Goal: Task Accomplishment & Management: Complete application form

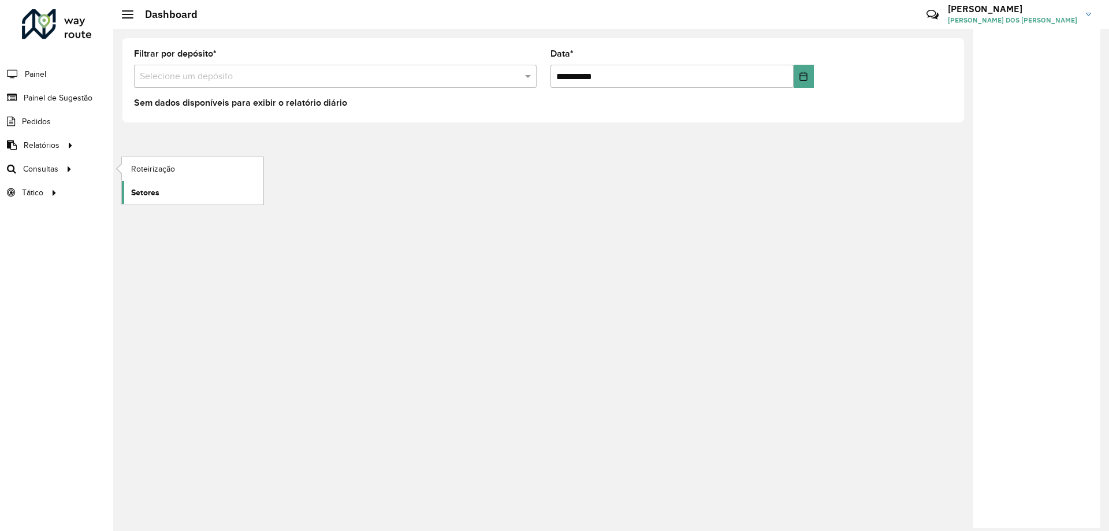
click at [165, 189] on link "Setores" at bounding box center [193, 192] width 142 height 23
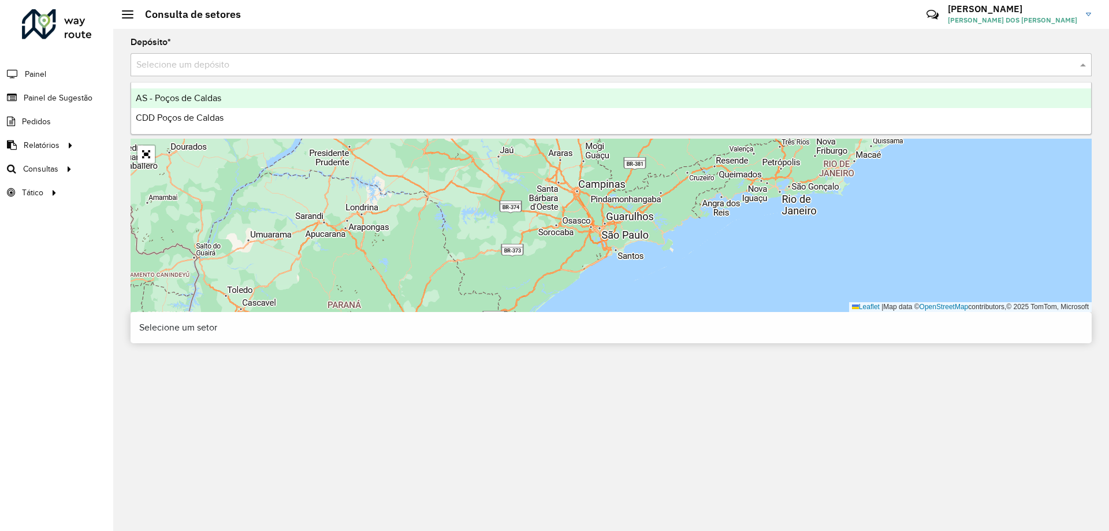
click at [189, 73] on div "Selecione um depósito" at bounding box center [611, 64] width 961 height 23
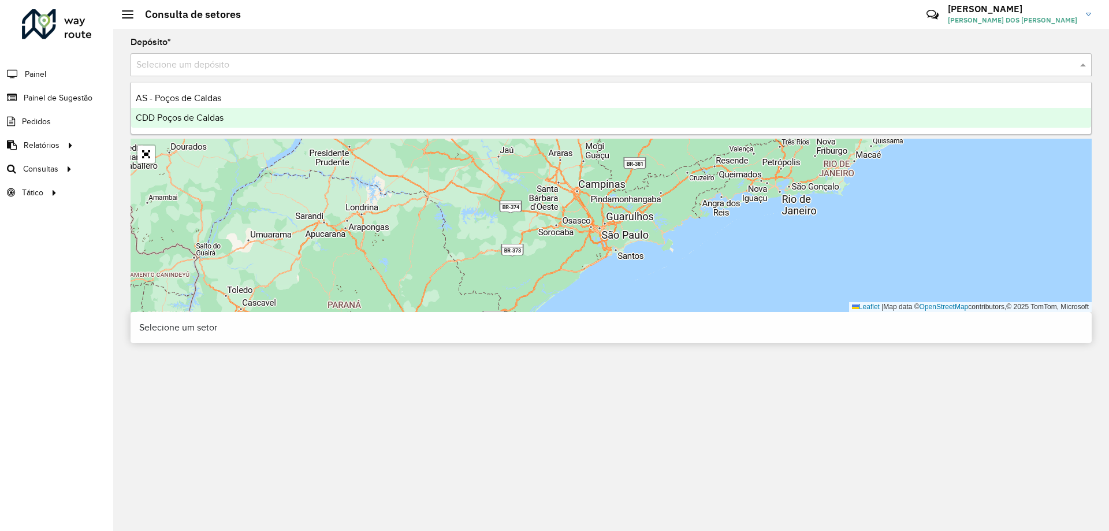
click at [226, 117] on div "CDD Poços de Caldas" at bounding box center [611, 118] width 960 height 20
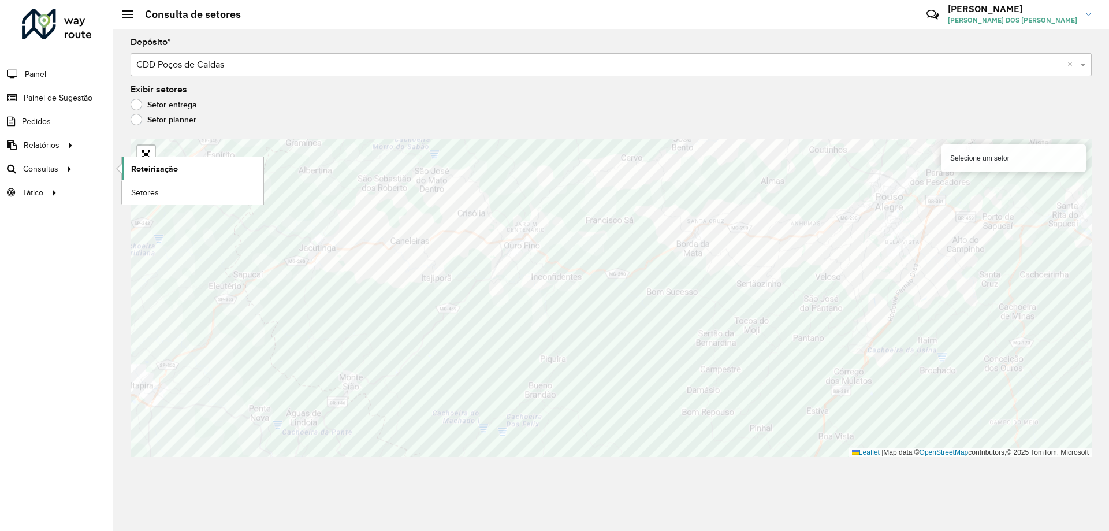
click at [191, 172] on link "Roteirização" at bounding box center [193, 168] width 142 height 23
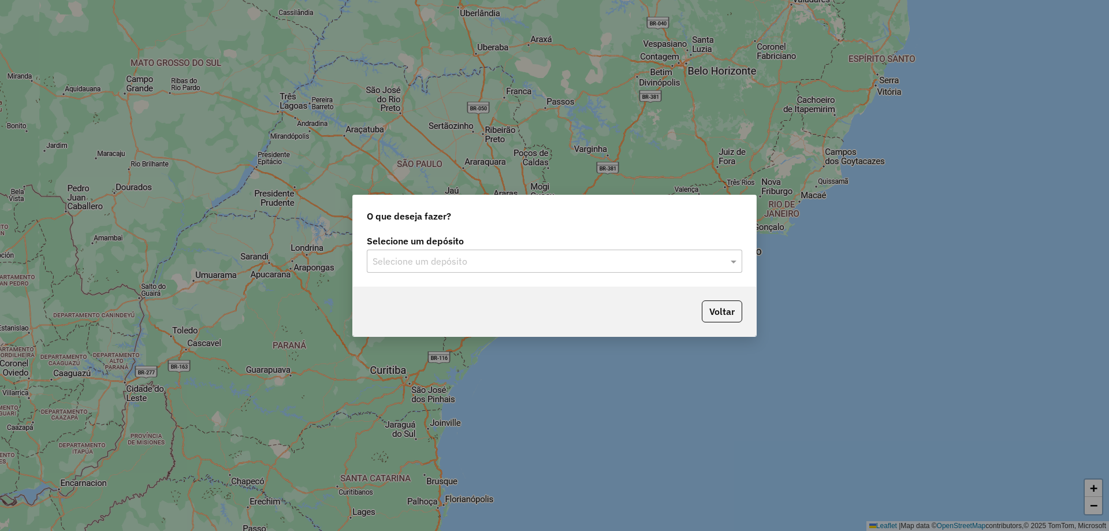
click at [485, 267] on input "text" at bounding box center [543, 262] width 341 height 14
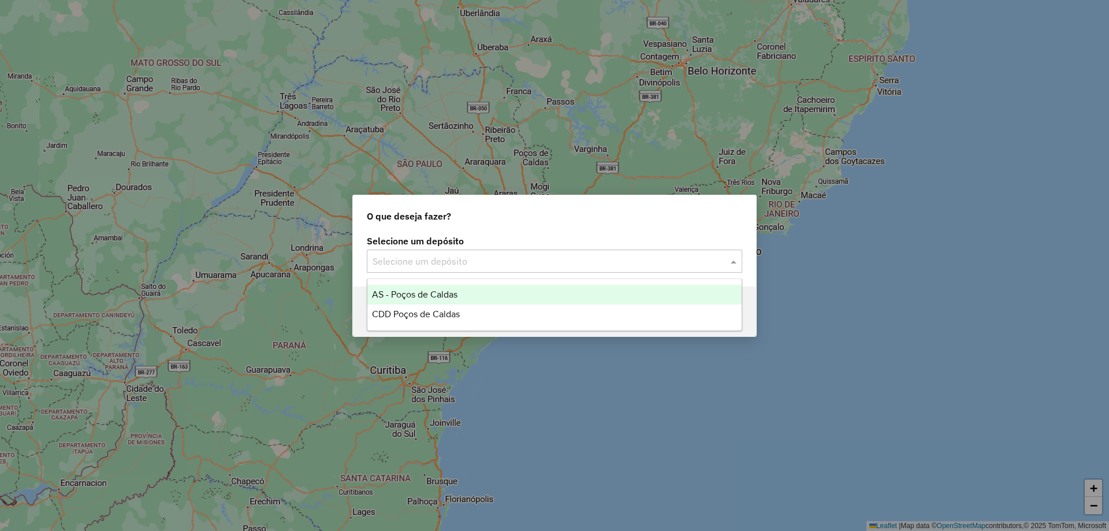
click at [458, 314] on span "CDD Poços de Caldas" at bounding box center [416, 314] width 88 height 10
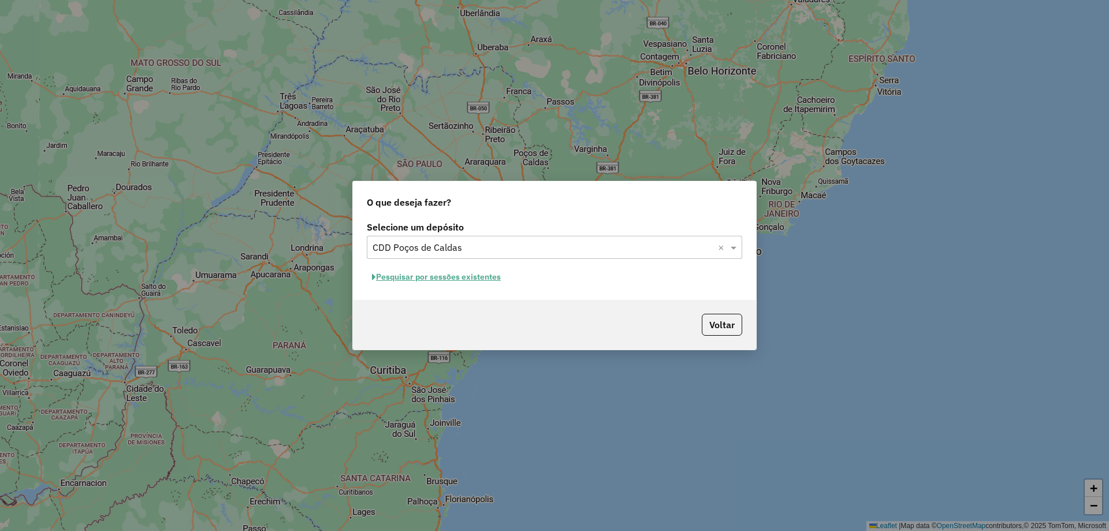
click at [449, 278] on button "Pesquisar por sessões existentes" at bounding box center [436, 277] width 139 height 18
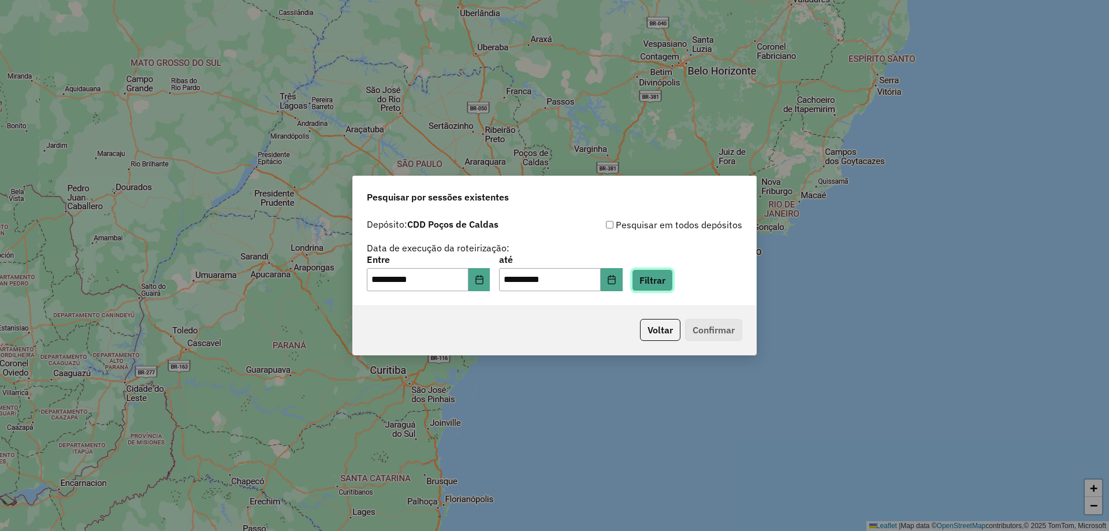
click at [656, 289] on button "Filtrar" at bounding box center [652, 280] width 41 height 22
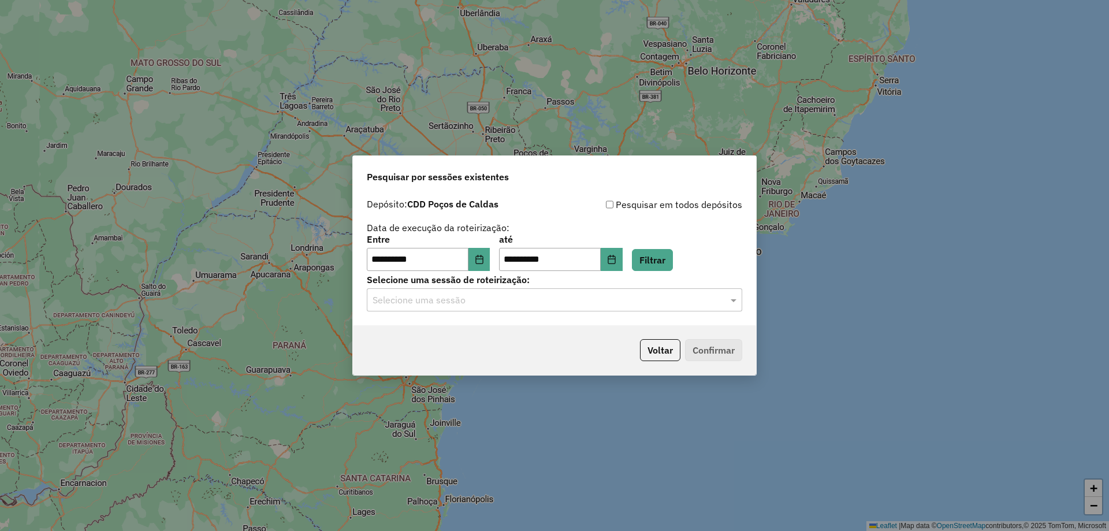
click at [445, 305] on input "text" at bounding box center [543, 300] width 341 height 14
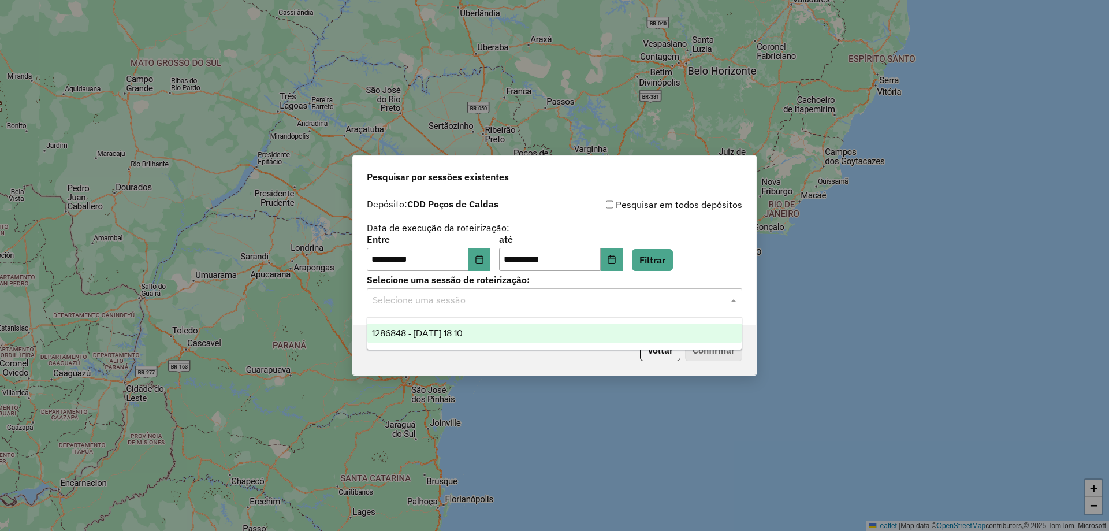
click at [463, 336] on span "1286848 - 02/10/2025 18:10" at bounding box center [417, 333] width 91 height 10
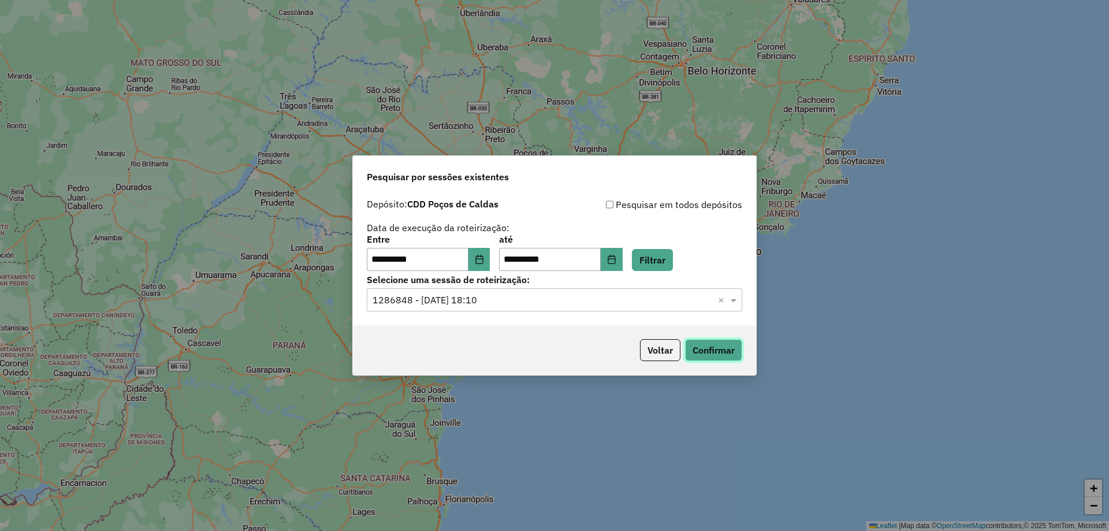
click at [714, 344] on button "Confirmar" at bounding box center [713, 350] width 57 height 22
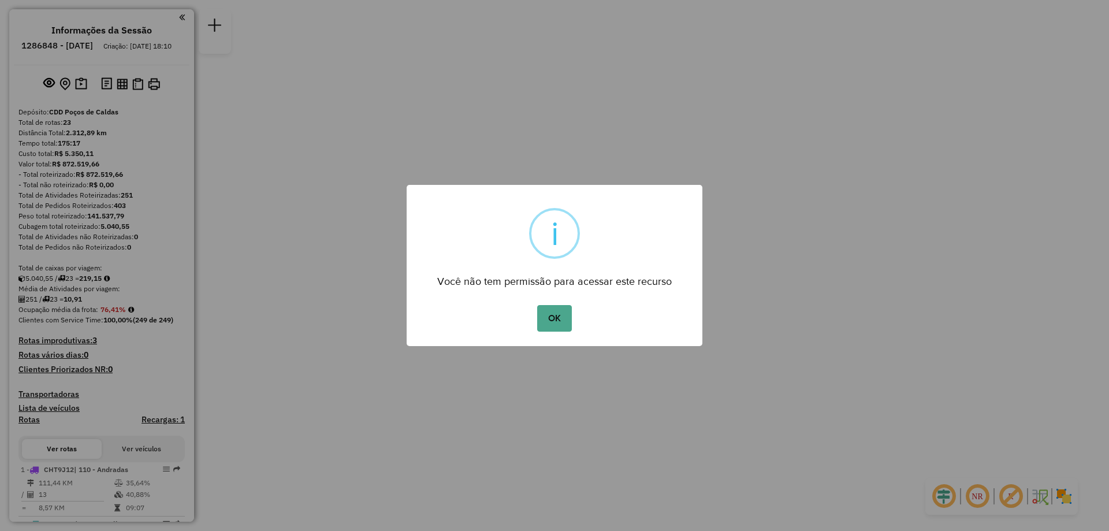
click at [537, 321] on div "OK No Cancel" at bounding box center [555, 318] width 296 height 32
click at [545, 321] on button "OK" at bounding box center [554, 318] width 34 height 27
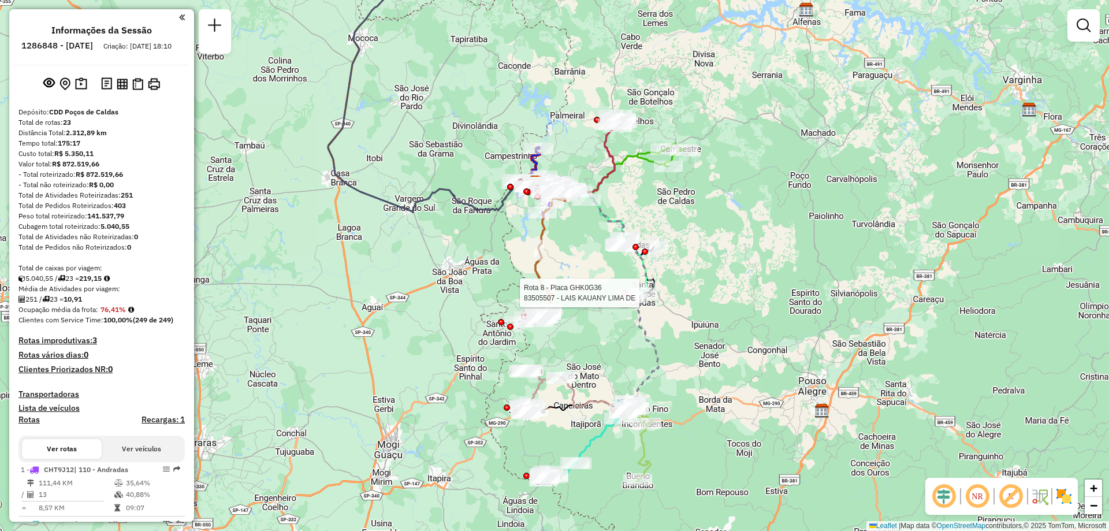
drag, startPoint x: 651, startPoint y: 392, endPoint x: 632, endPoint y: 305, distance: 89.2
click at [632, 301] on div at bounding box center [634, 298] width 6 height 6
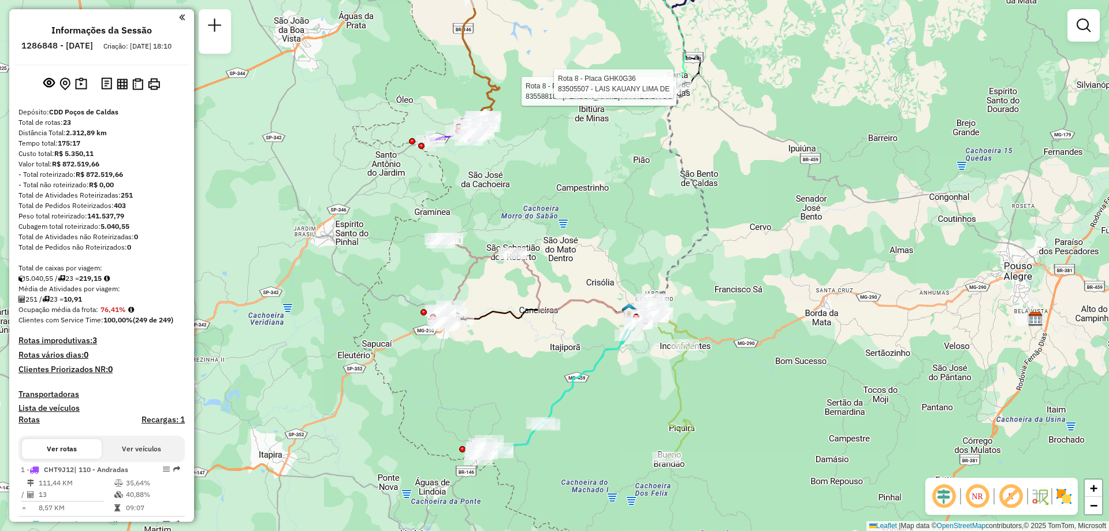
drag, startPoint x: 646, startPoint y: 358, endPoint x: 660, endPoint y: 282, distance: 76.8
click at [660, 282] on div "Rota 8 - Placa GHK0G36 83558818 - TATIANE APARECIDA OS Rota 8 - Placa GHK0G36 8…" at bounding box center [554, 265] width 1109 height 531
type input "*****"
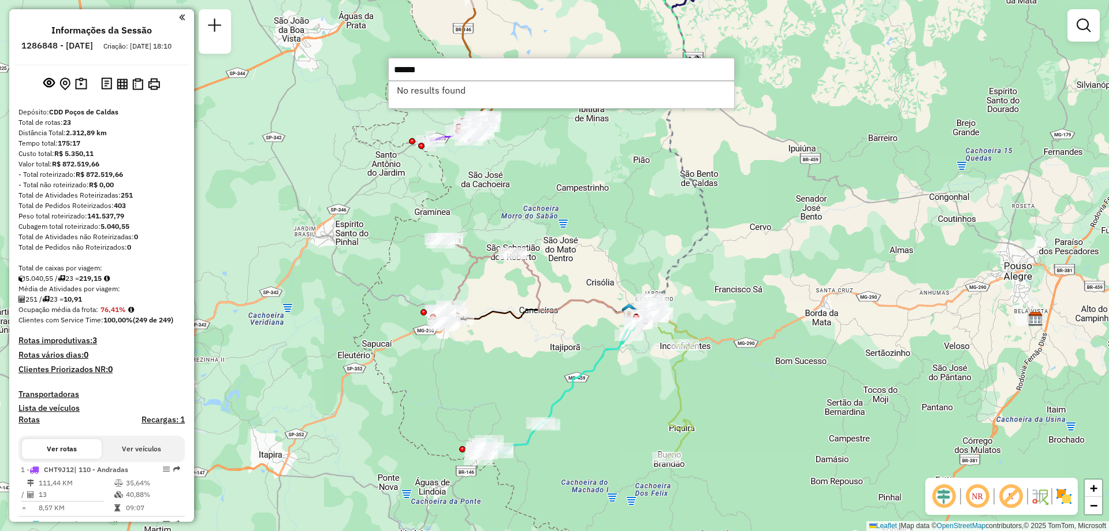
type input "******"
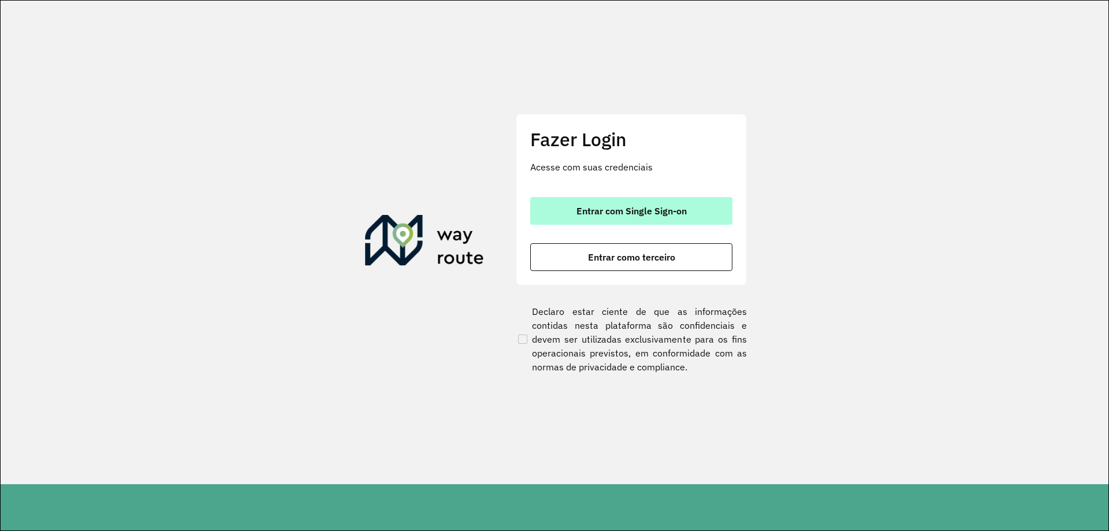
click at [660, 202] on button "Entrar com Single Sign-on" at bounding box center [631, 211] width 202 height 28
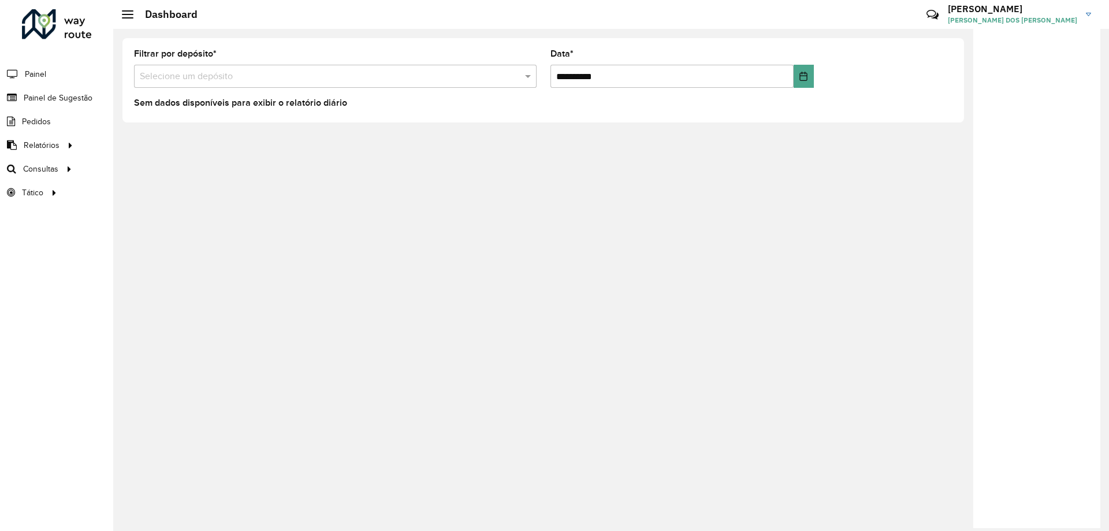
click at [69, 79] on li "Painel" at bounding box center [56, 74] width 113 height 24
click at [49, 72] on li "Painel" at bounding box center [56, 74] width 113 height 24
click at [70, 99] on span "Painel de Sugestão" at bounding box center [60, 98] width 72 height 12
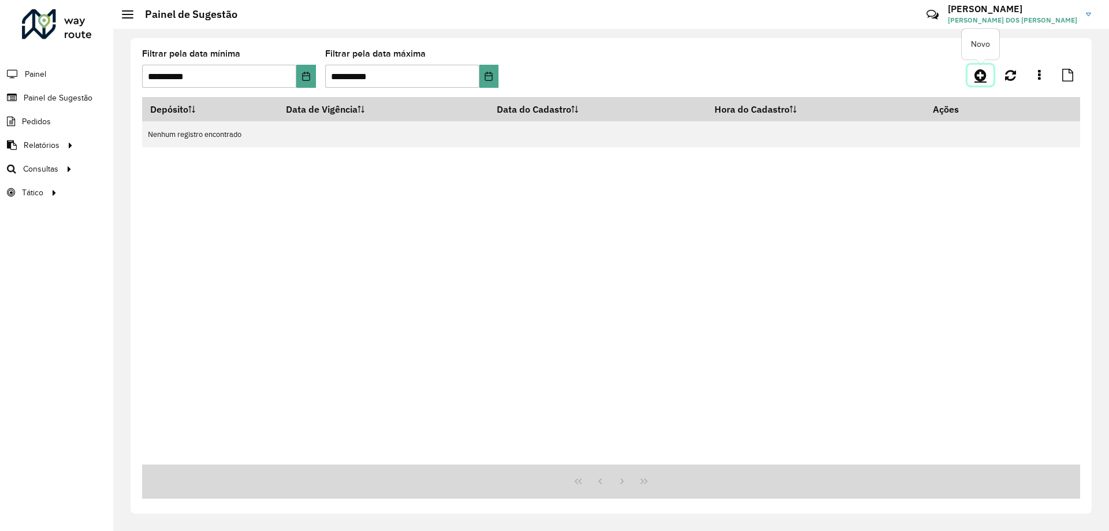
click at [985, 73] on icon at bounding box center [980, 75] width 12 height 14
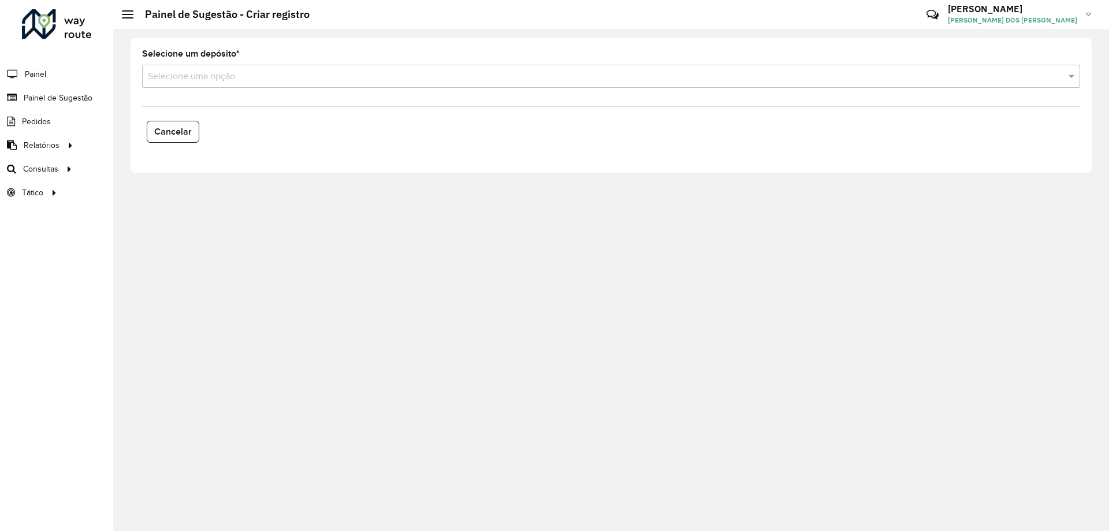
click at [420, 77] on input "text" at bounding box center [599, 77] width 903 height 14
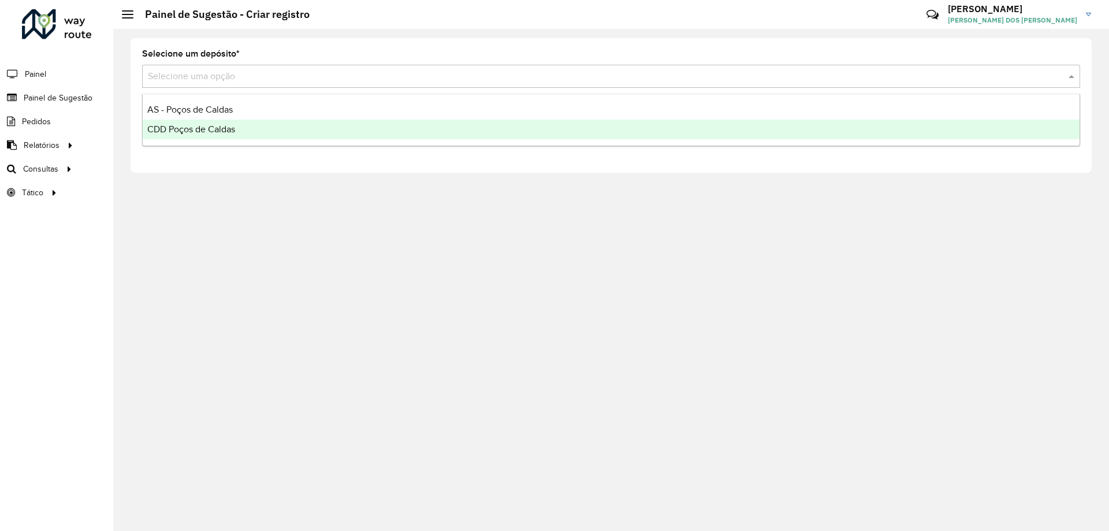
click at [328, 128] on div "CDD Poços de Caldas" at bounding box center [611, 130] width 937 height 20
